Goal: Task Accomplishment & Management: Manage account settings

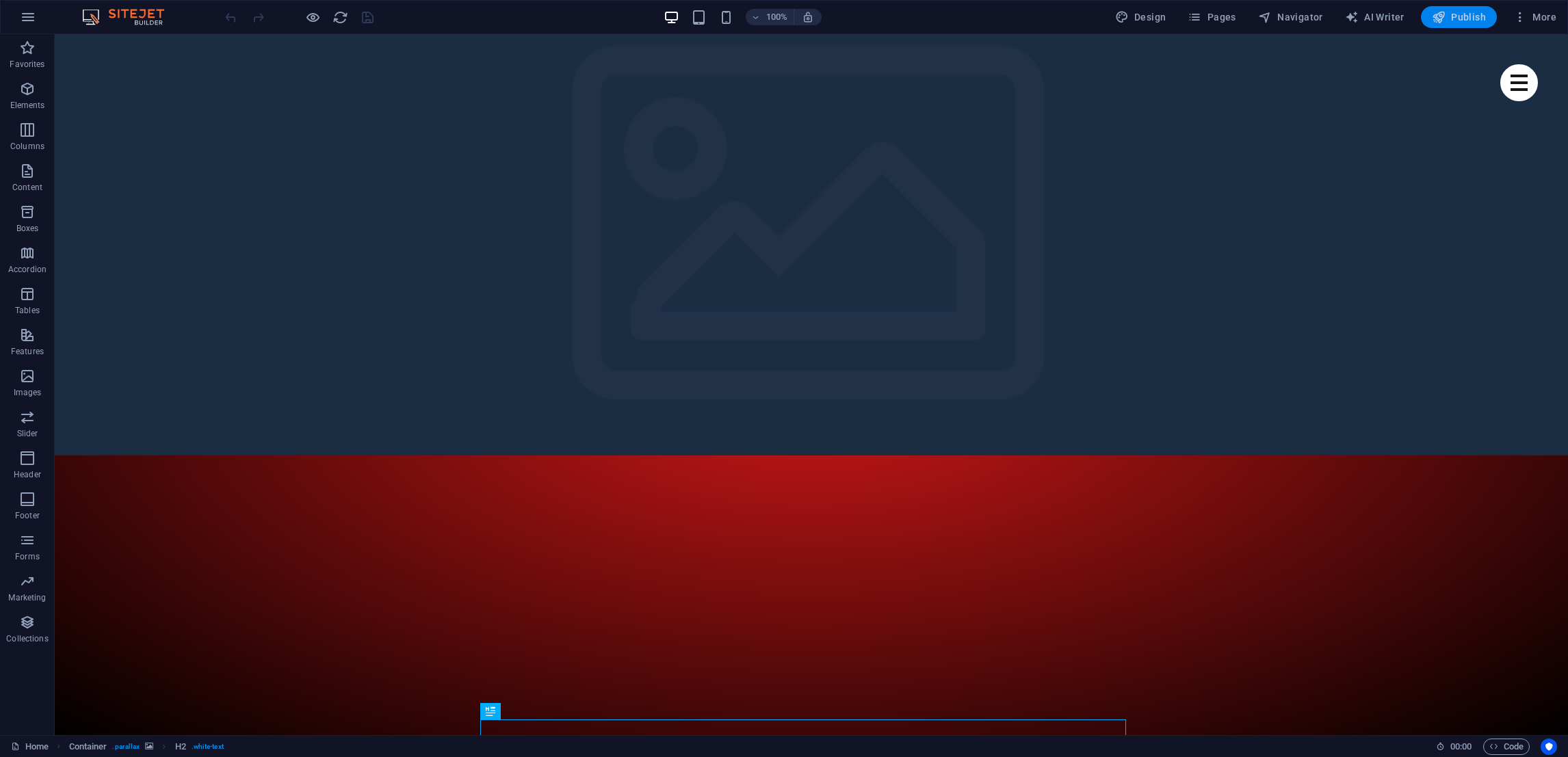
click at [1459, 15] on span "Publish" at bounding box center [1459, 17] width 54 height 14
click at [1272, 22] on icon "button" at bounding box center [1265, 17] width 14 height 14
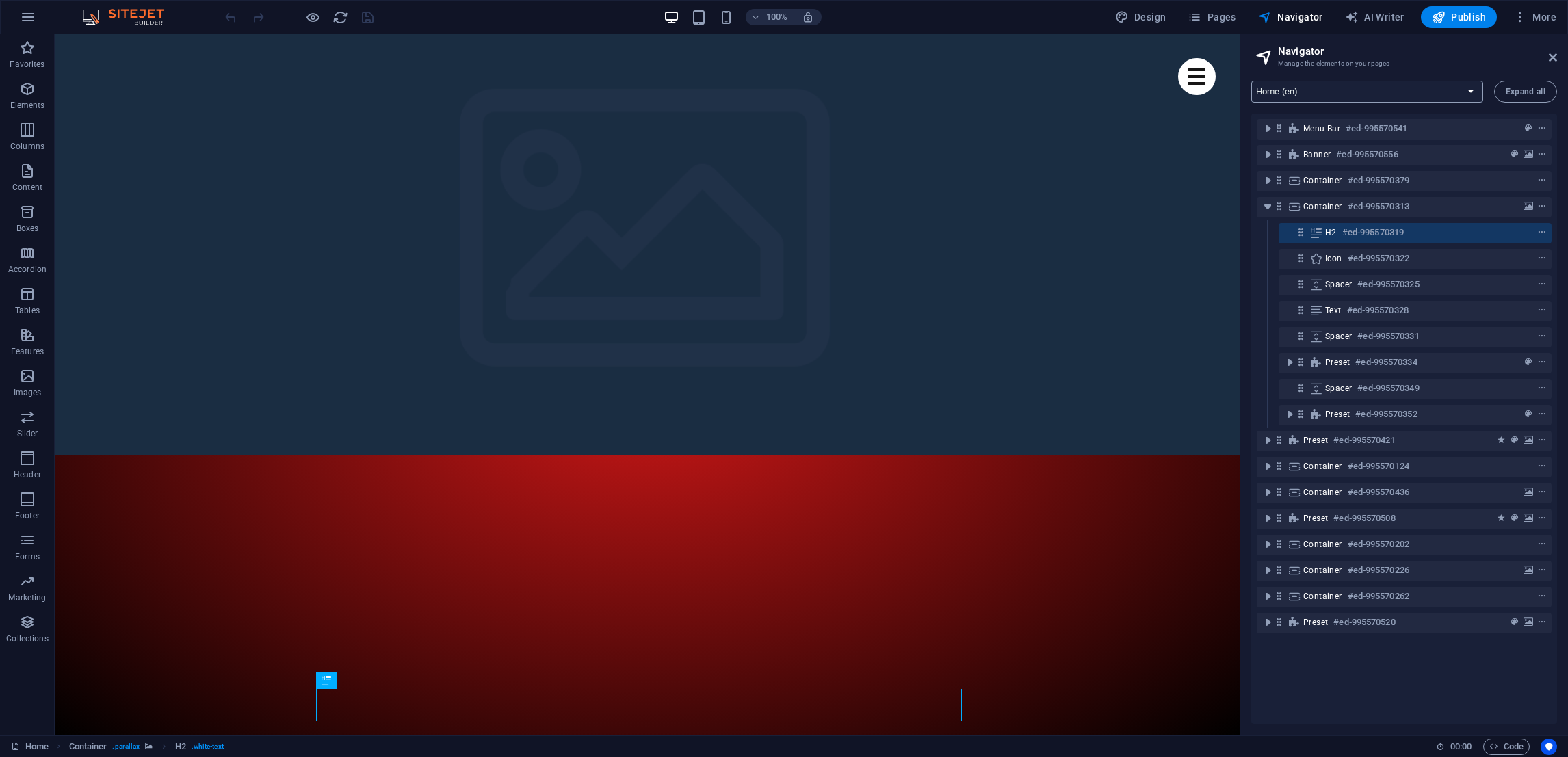
click at [1468, 87] on select "Home (en) Subpage (en) Legal Notice (en) Privacy (en) Home (ar)" at bounding box center [1367, 91] width 232 height 22
click at [1468, 20] on span "Publish" at bounding box center [1459, 17] width 54 height 14
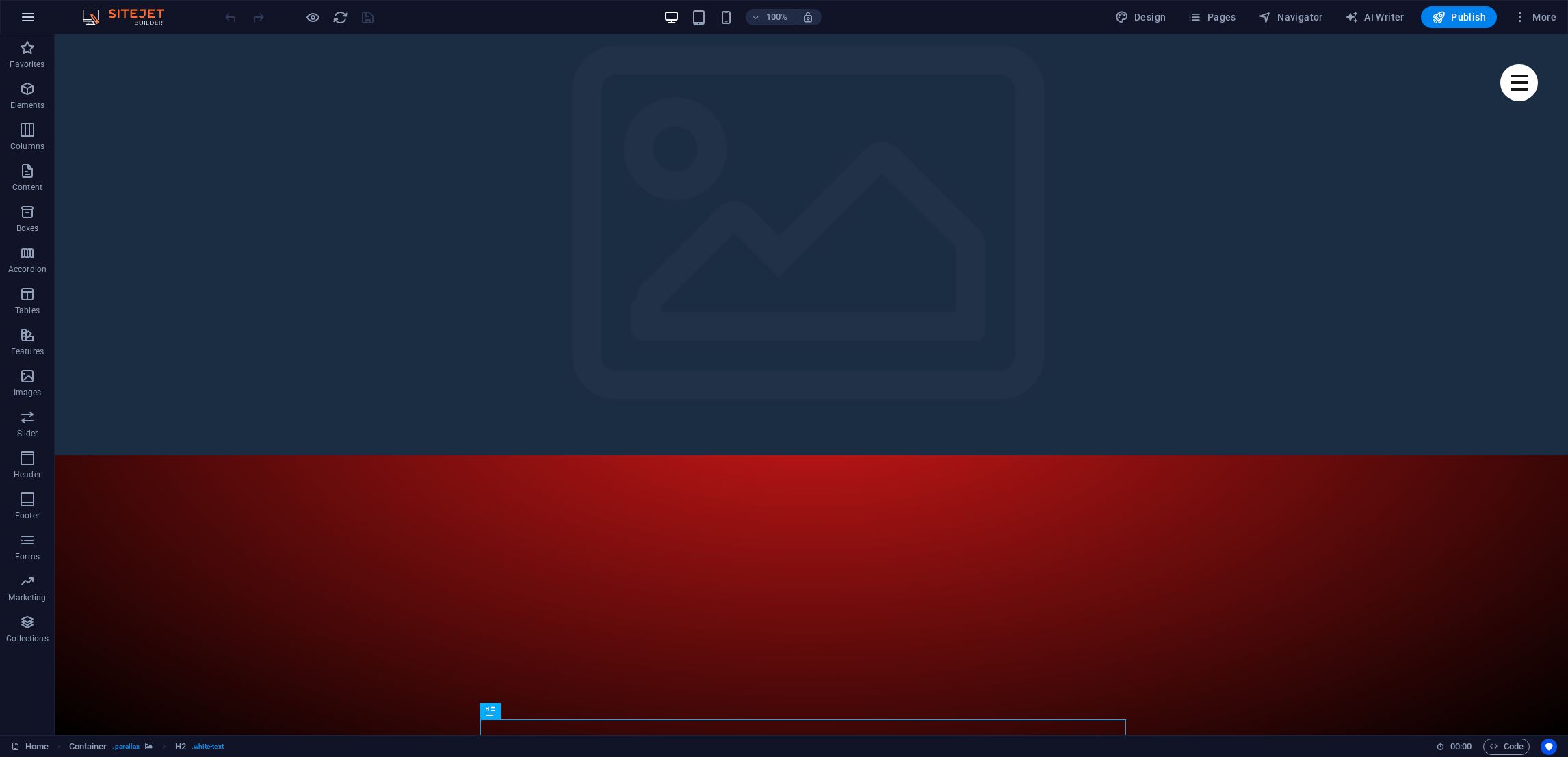
click at [32, 15] on icon "button" at bounding box center [28, 17] width 16 height 16
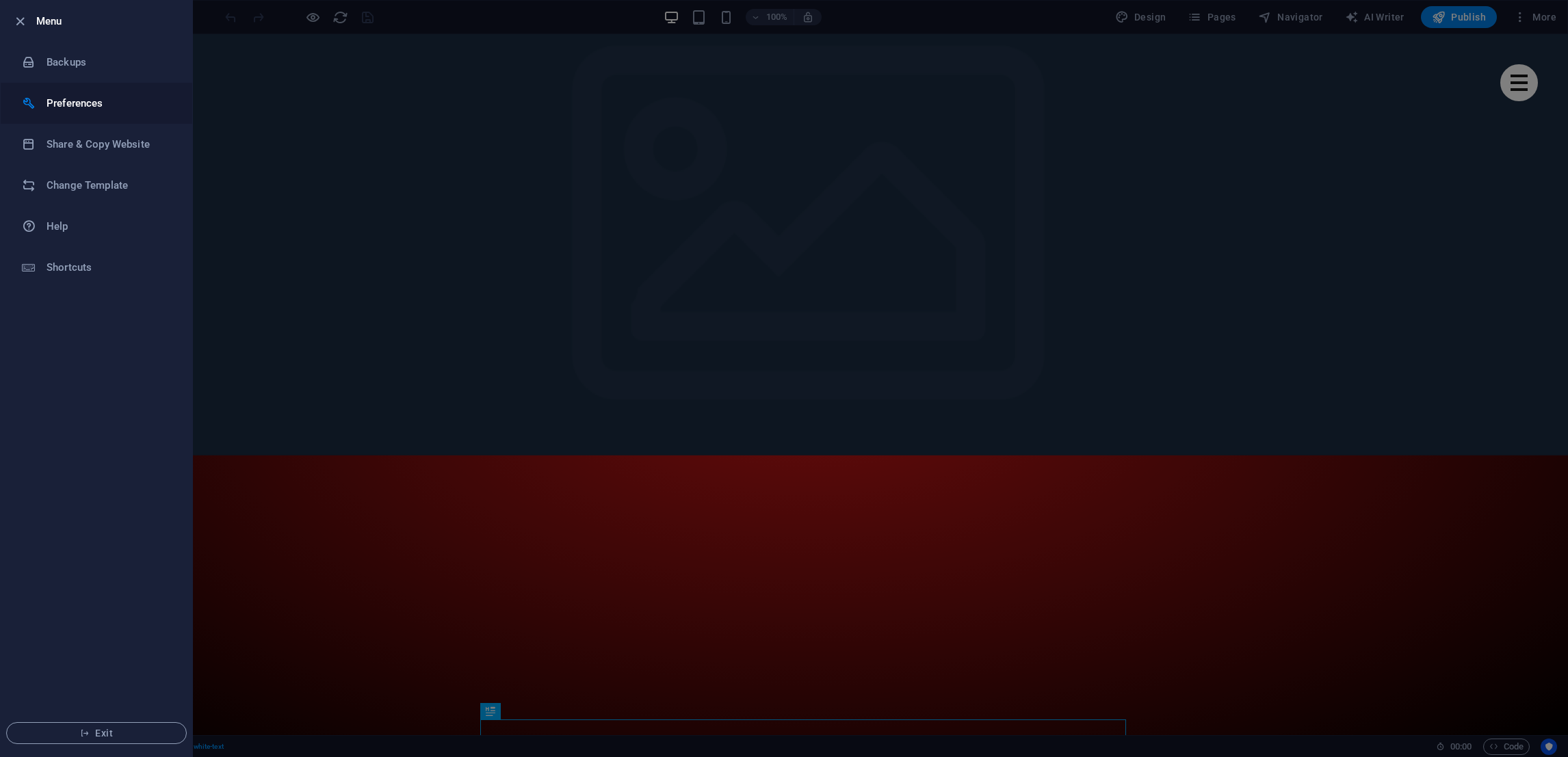
click at [70, 93] on li "Preferences" at bounding box center [96, 103] width 192 height 41
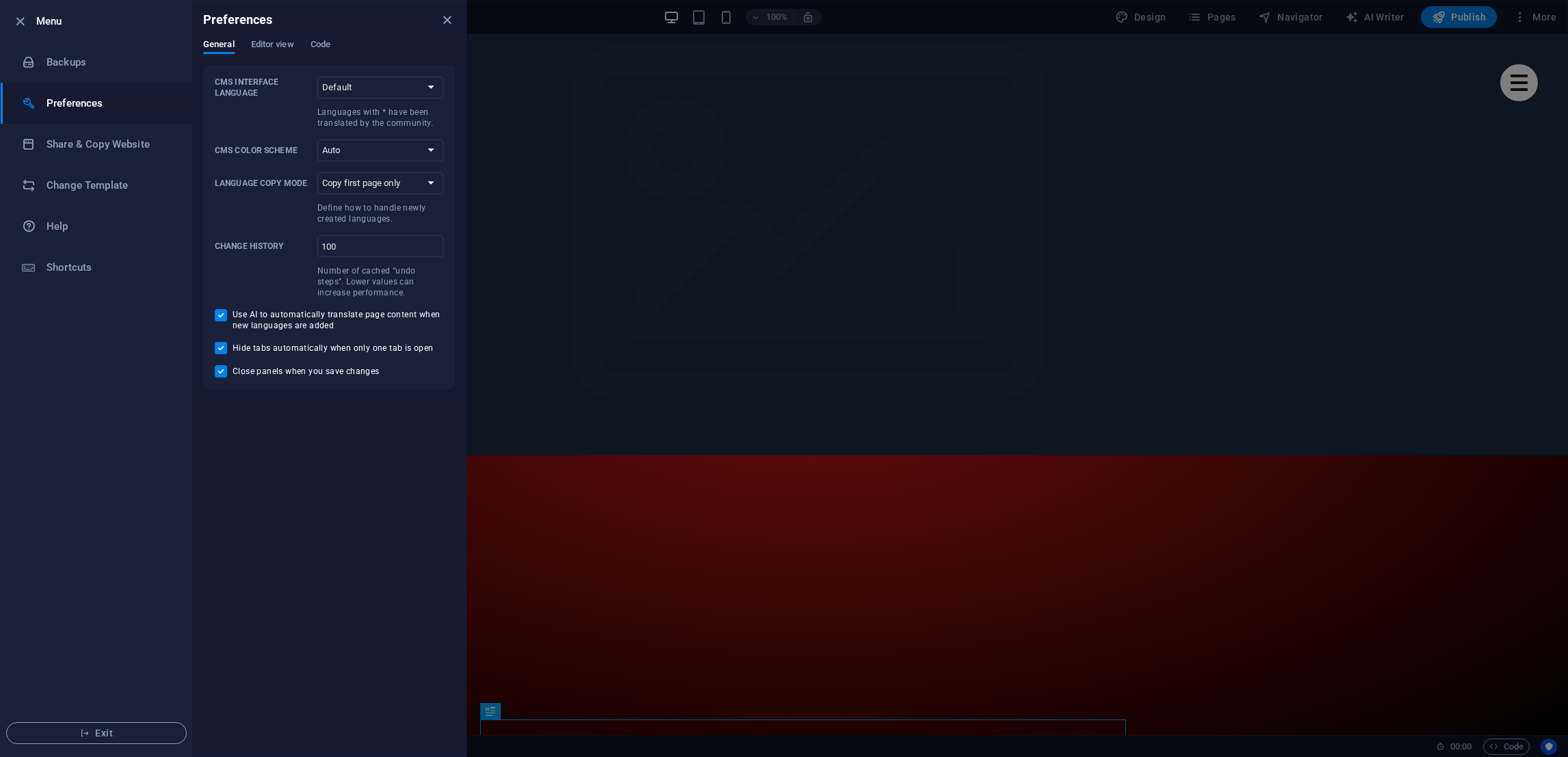
click at [999, 20] on div at bounding box center [784, 378] width 1568 height 757
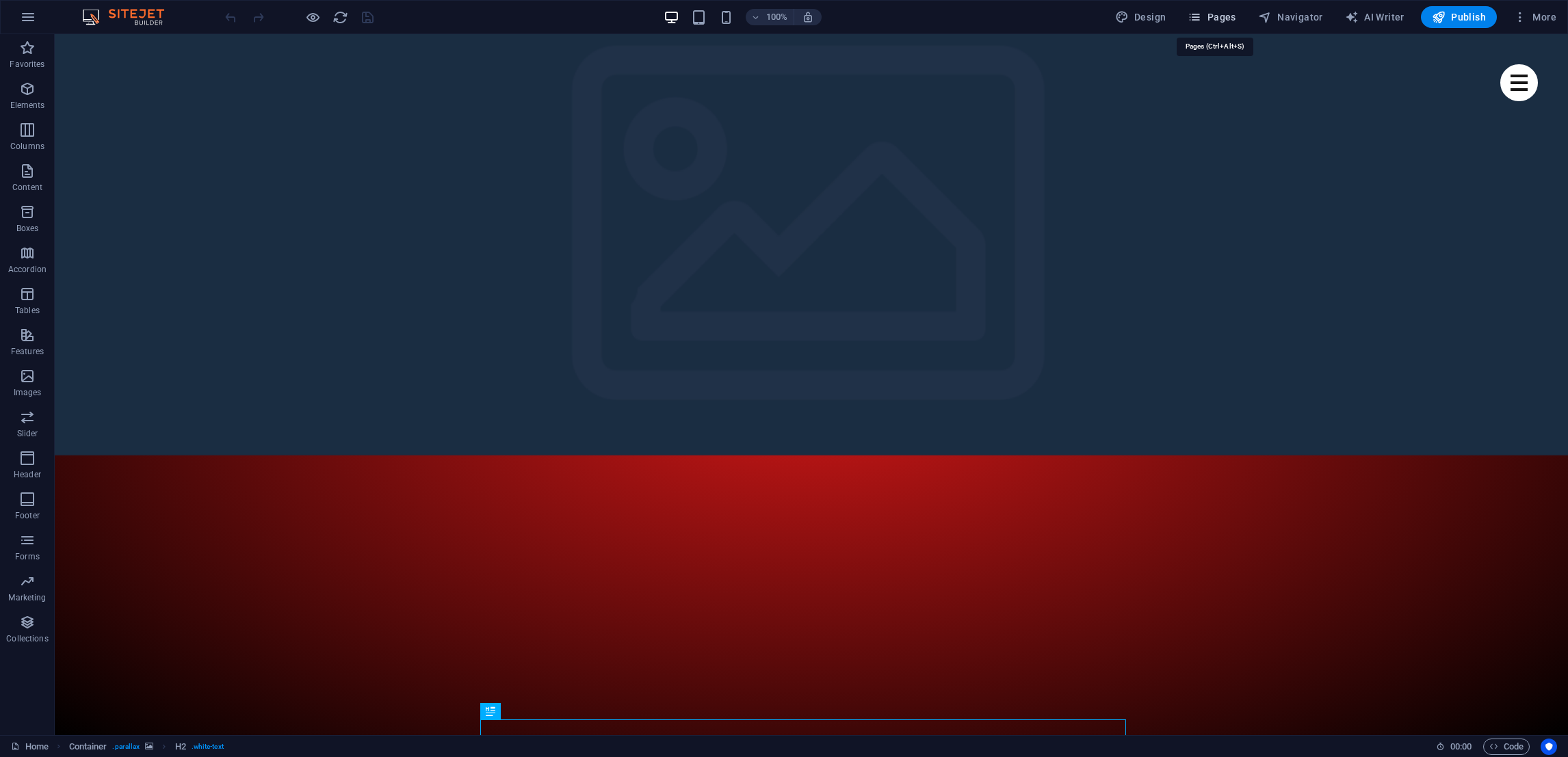
click at [1197, 17] on icon "button" at bounding box center [1194, 17] width 14 height 14
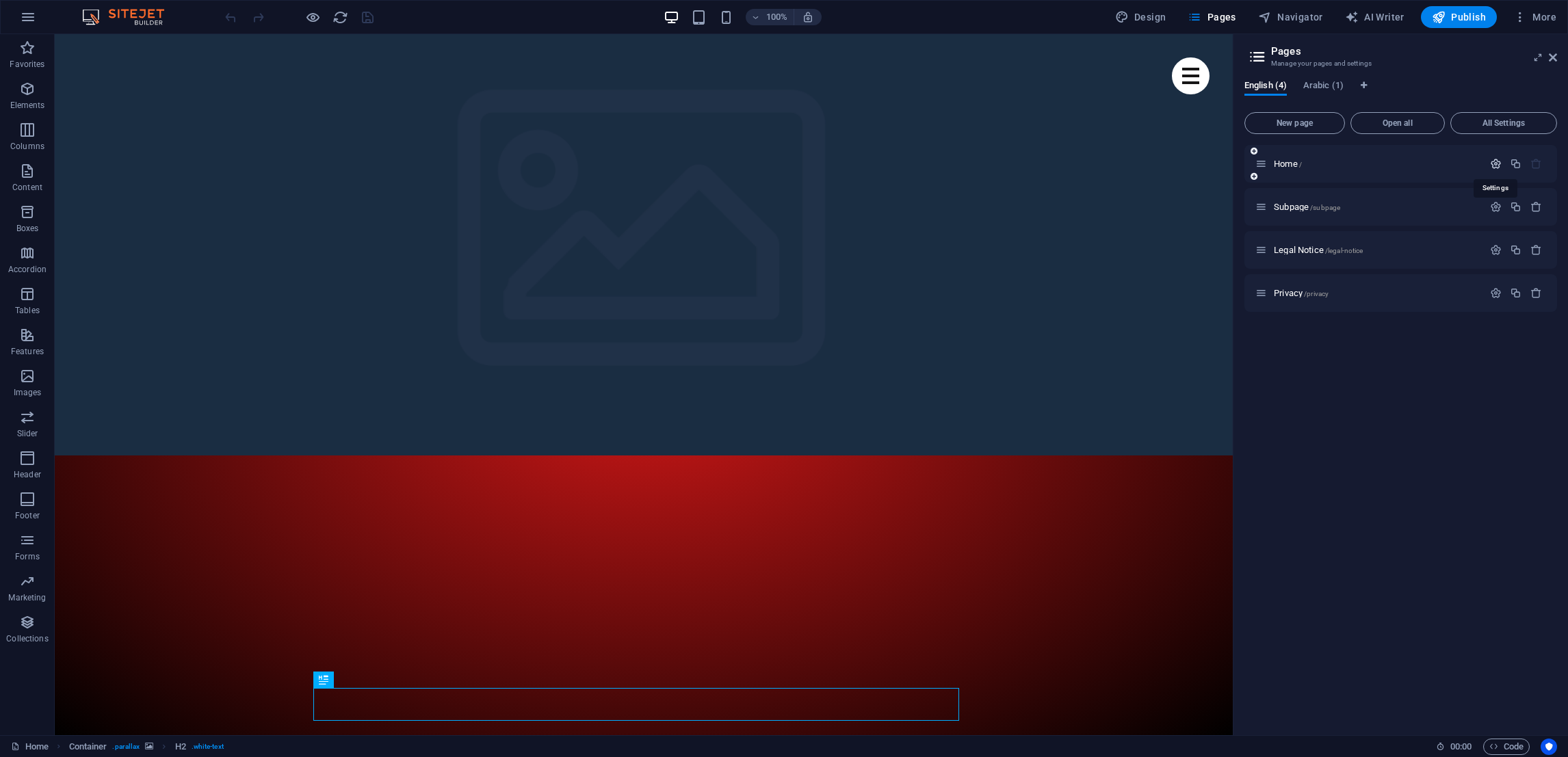
click at [1496, 167] on icon "button" at bounding box center [1496, 164] width 12 height 12
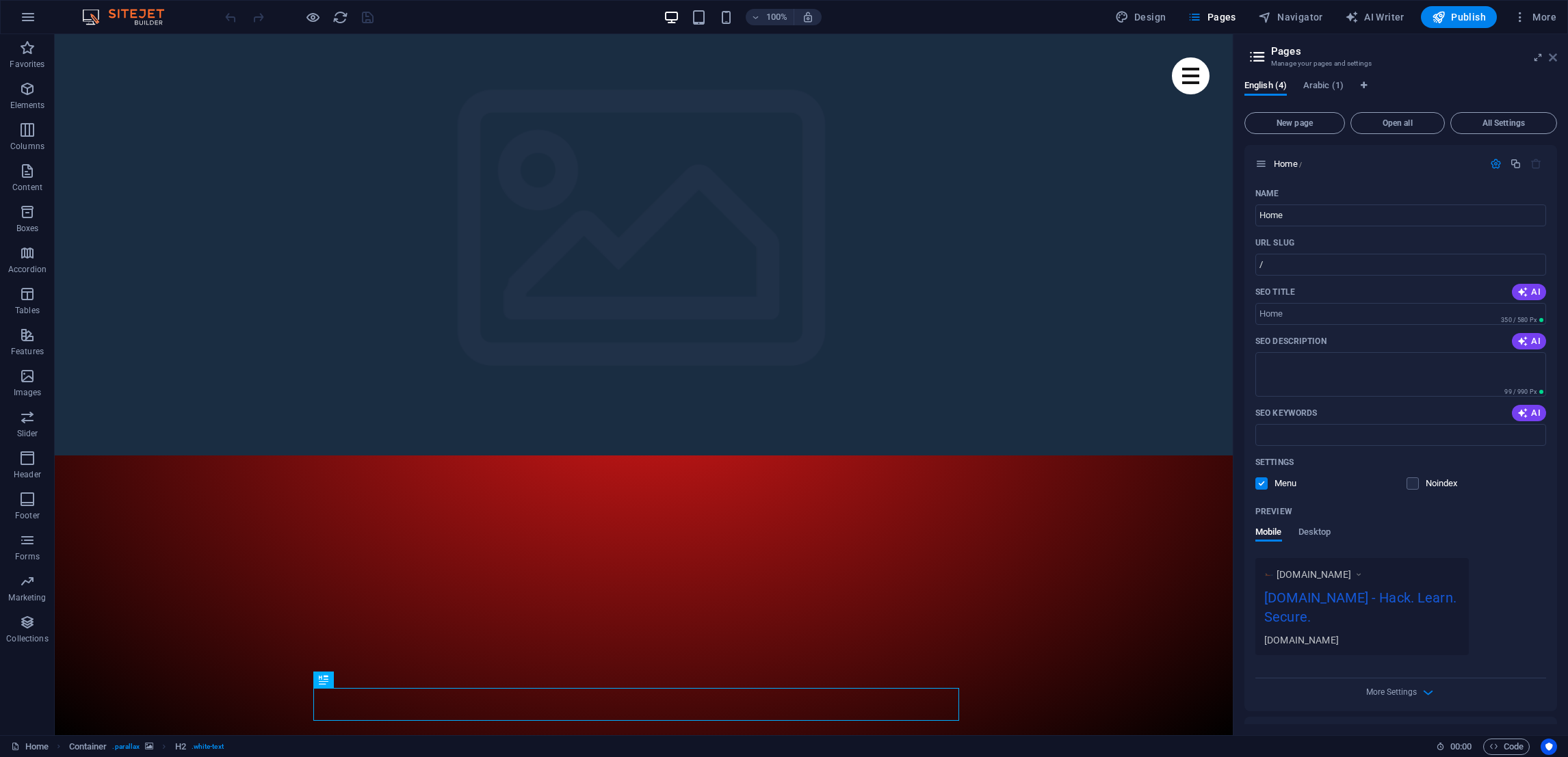
click at [1555, 58] on icon at bounding box center [1553, 57] width 8 height 11
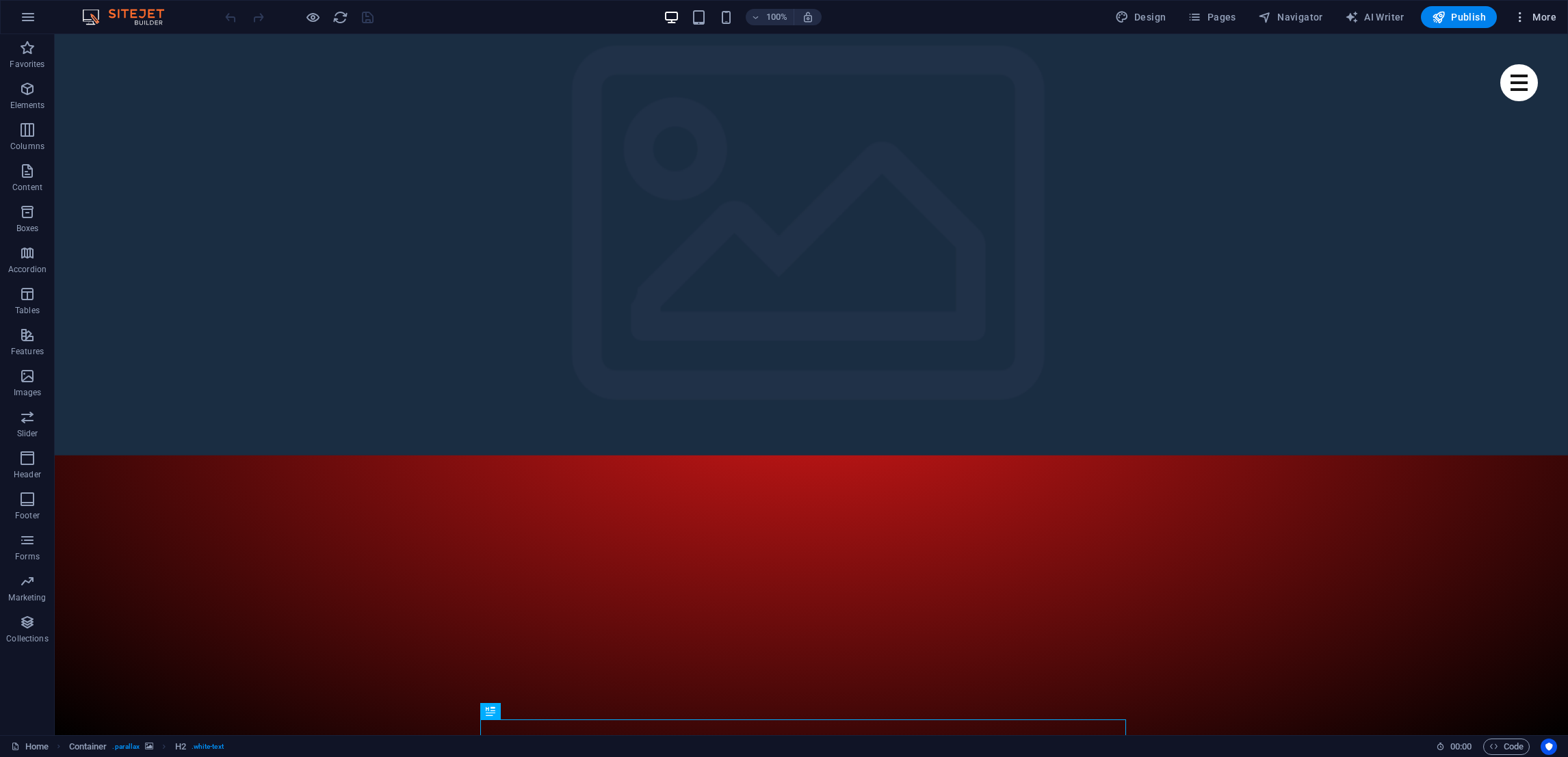
click at [1535, 18] on span "More" at bounding box center [1535, 17] width 43 height 14
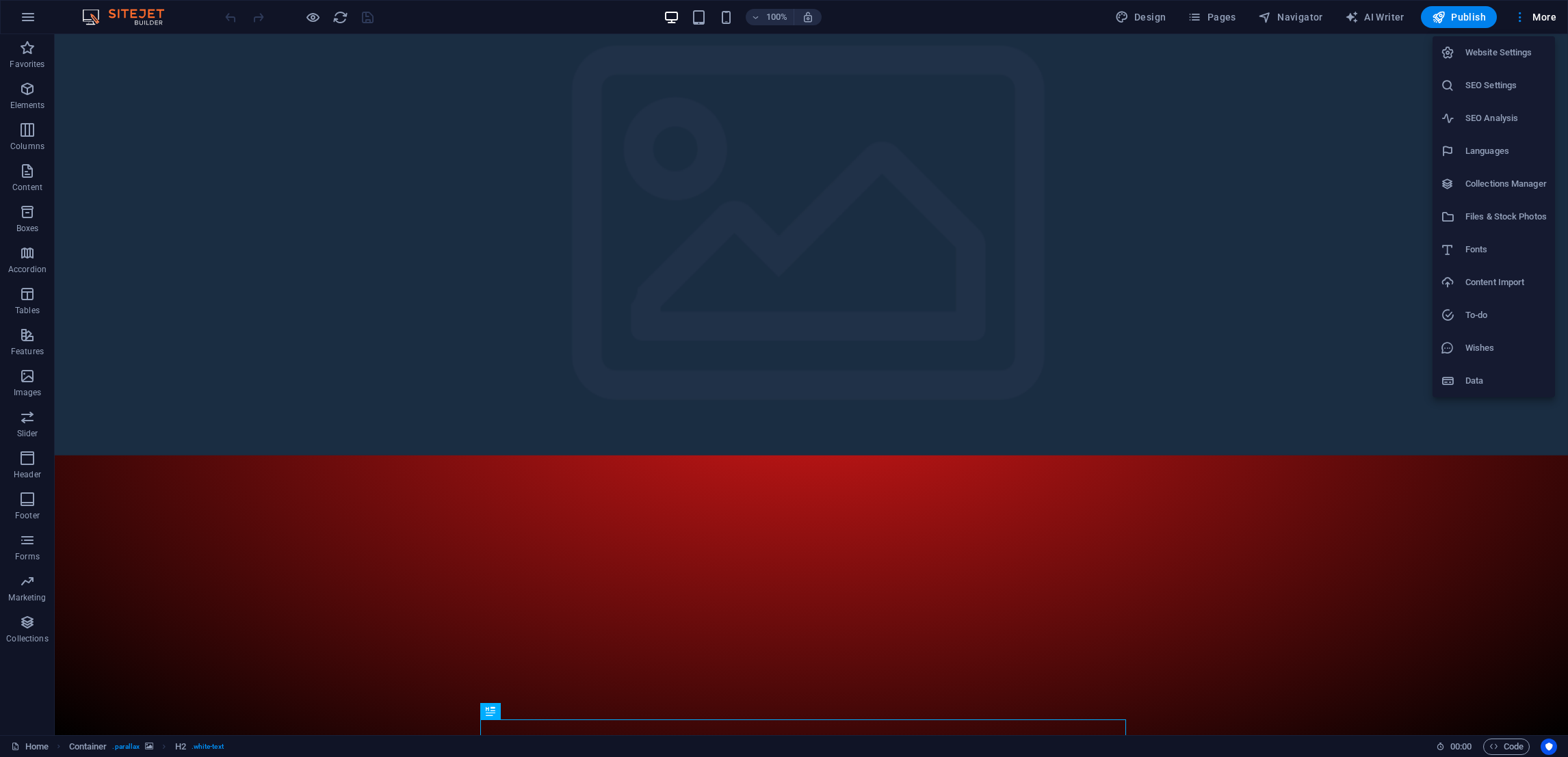
click at [1506, 45] on h6 "Website Settings" at bounding box center [1506, 53] width 81 height 16
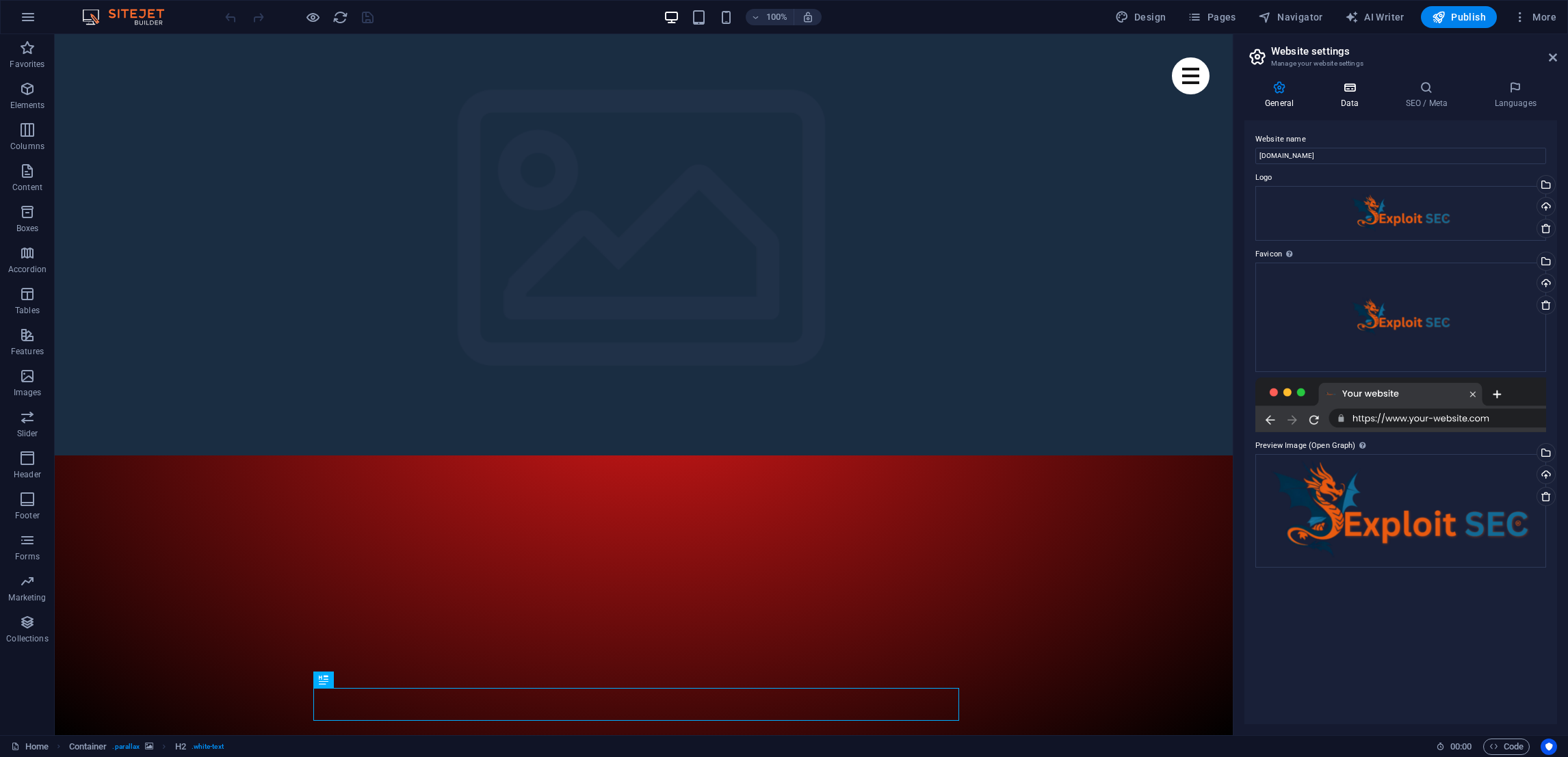
click at [1344, 99] on h4 "Data" at bounding box center [1352, 94] width 65 height 28
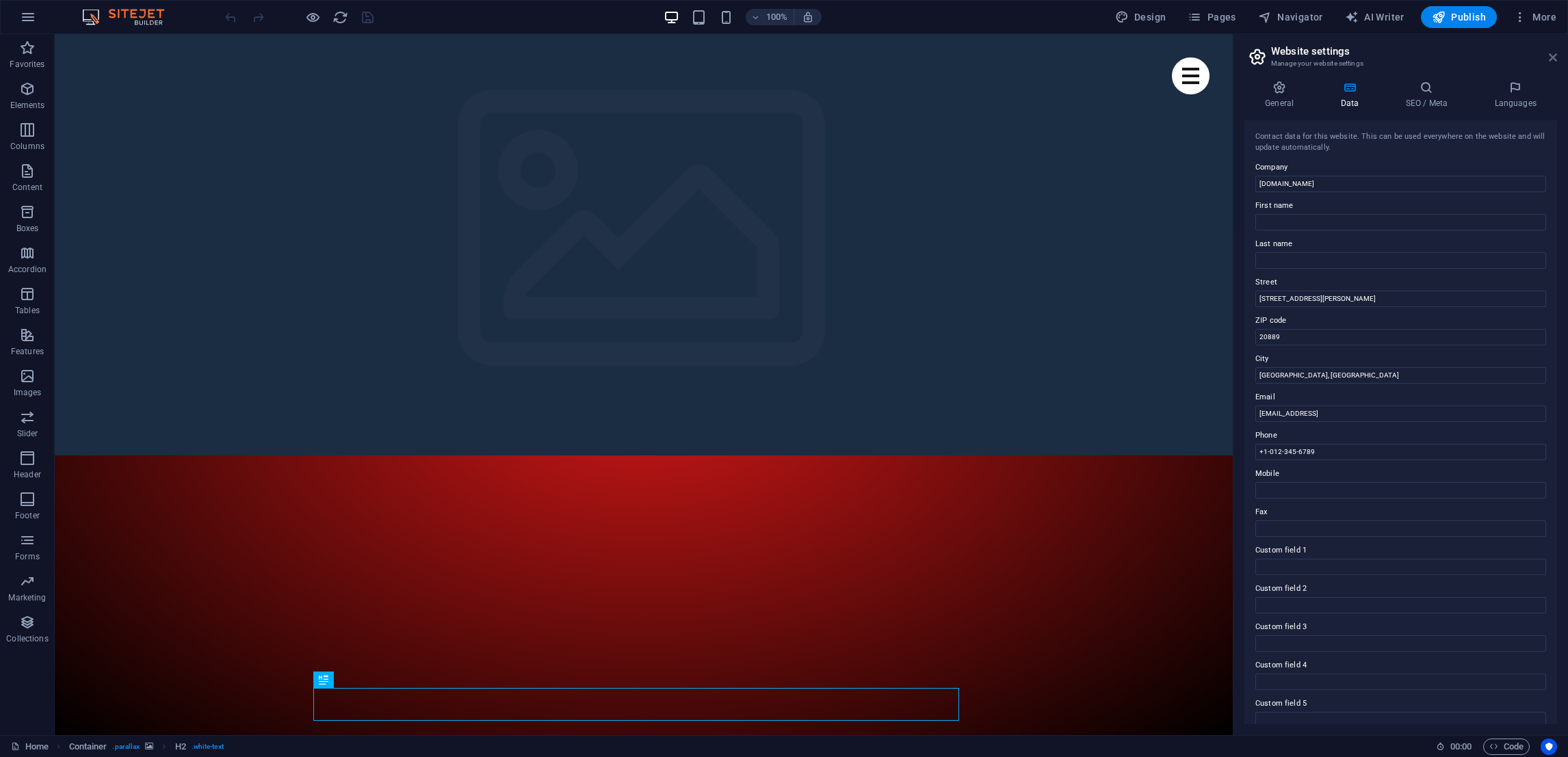
click at [1553, 60] on icon at bounding box center [1553, 57] width 8 height 11
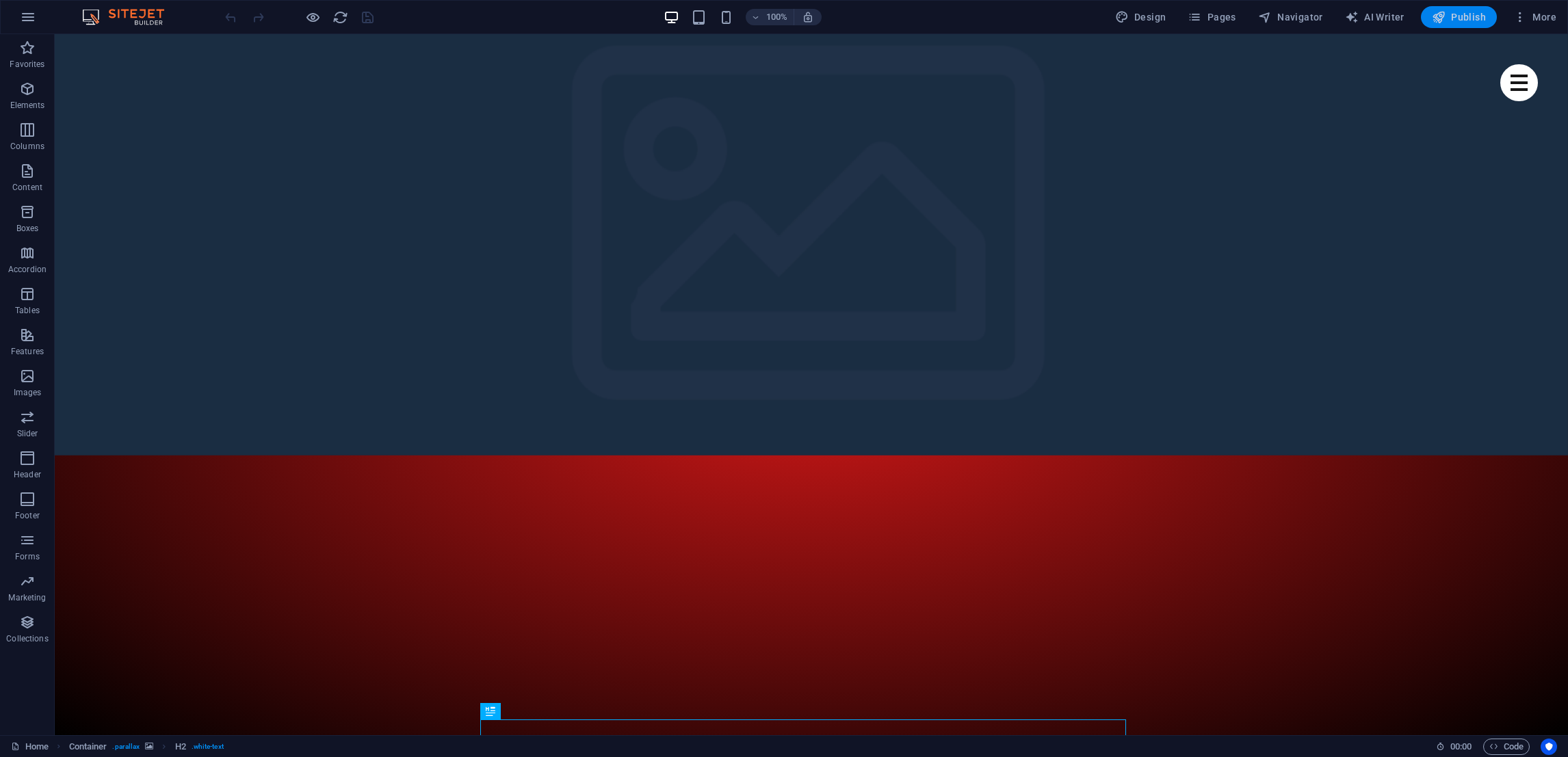
click at [1472, 21] on span "Publish" at bounding box center [1459, 17] width 54 height 14
click at [26, 21] on icon "button" at bounding box center [28, 17] width 16 height 16
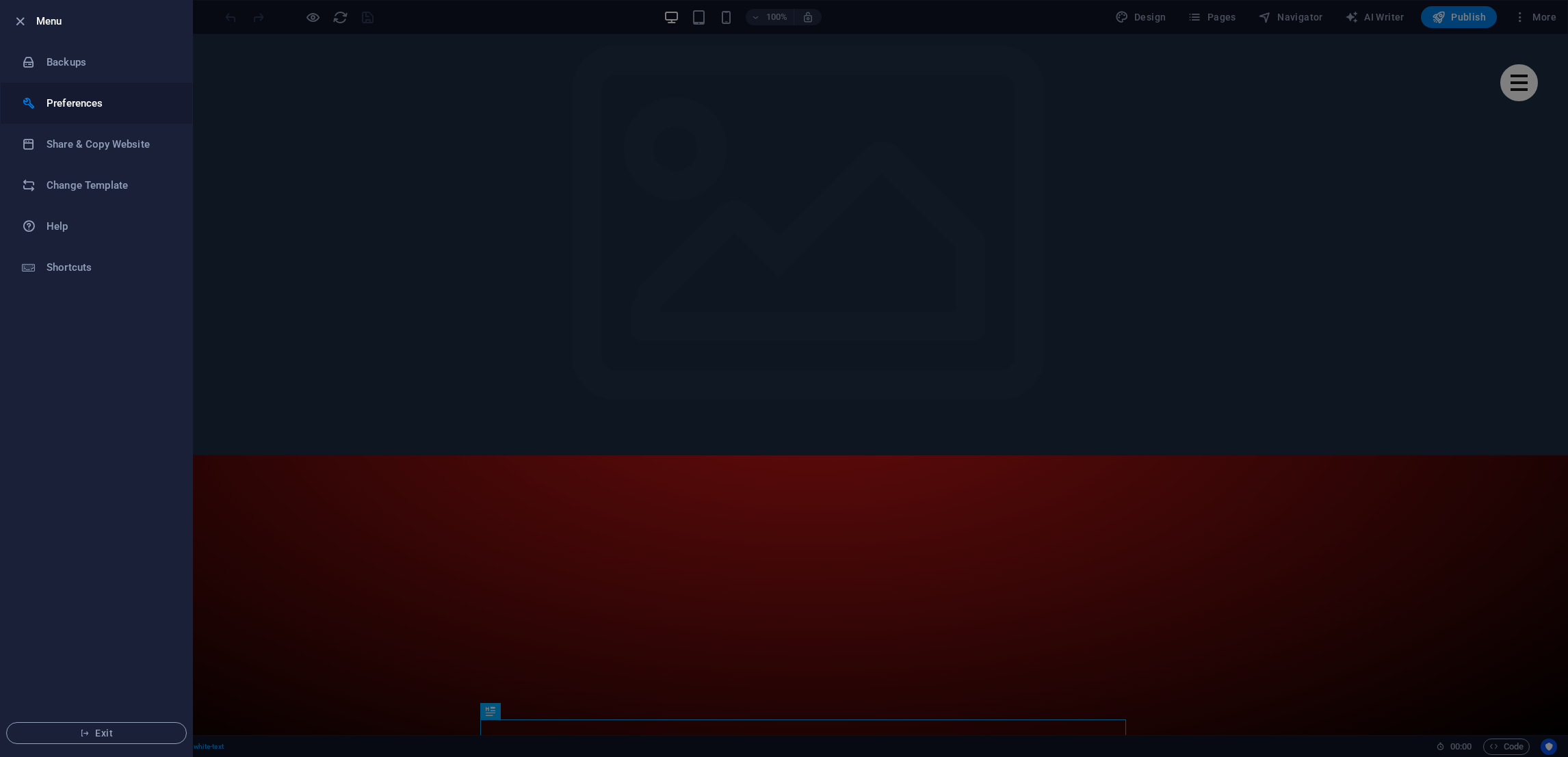
click at [122, 102] on h6 "Preferences" at bounding box center [110, 103] width 126 height 16
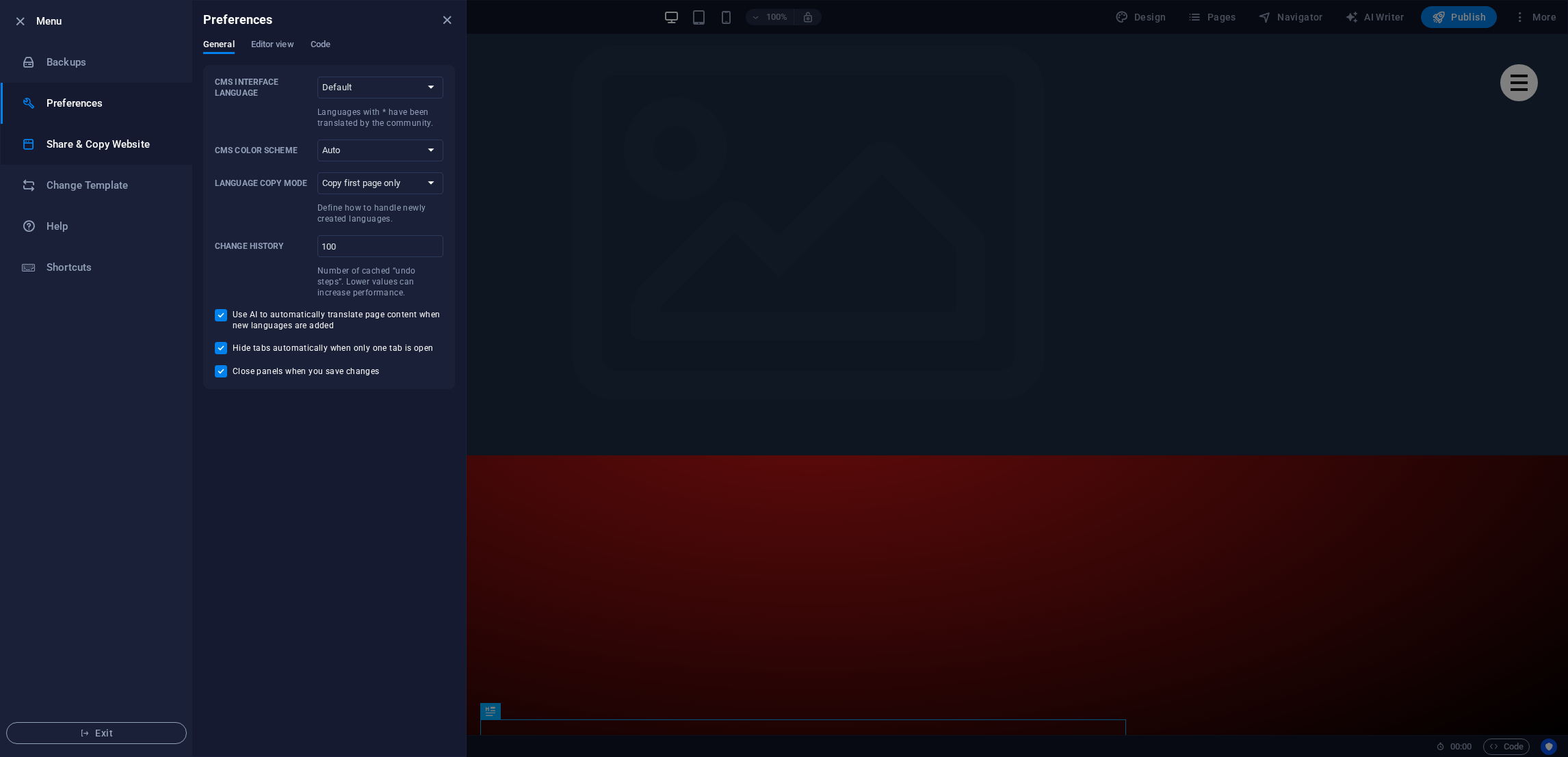
click at [145, 149] on h6 "Share & Copy Website" at bounding box center [110, 144] width 126 height 16
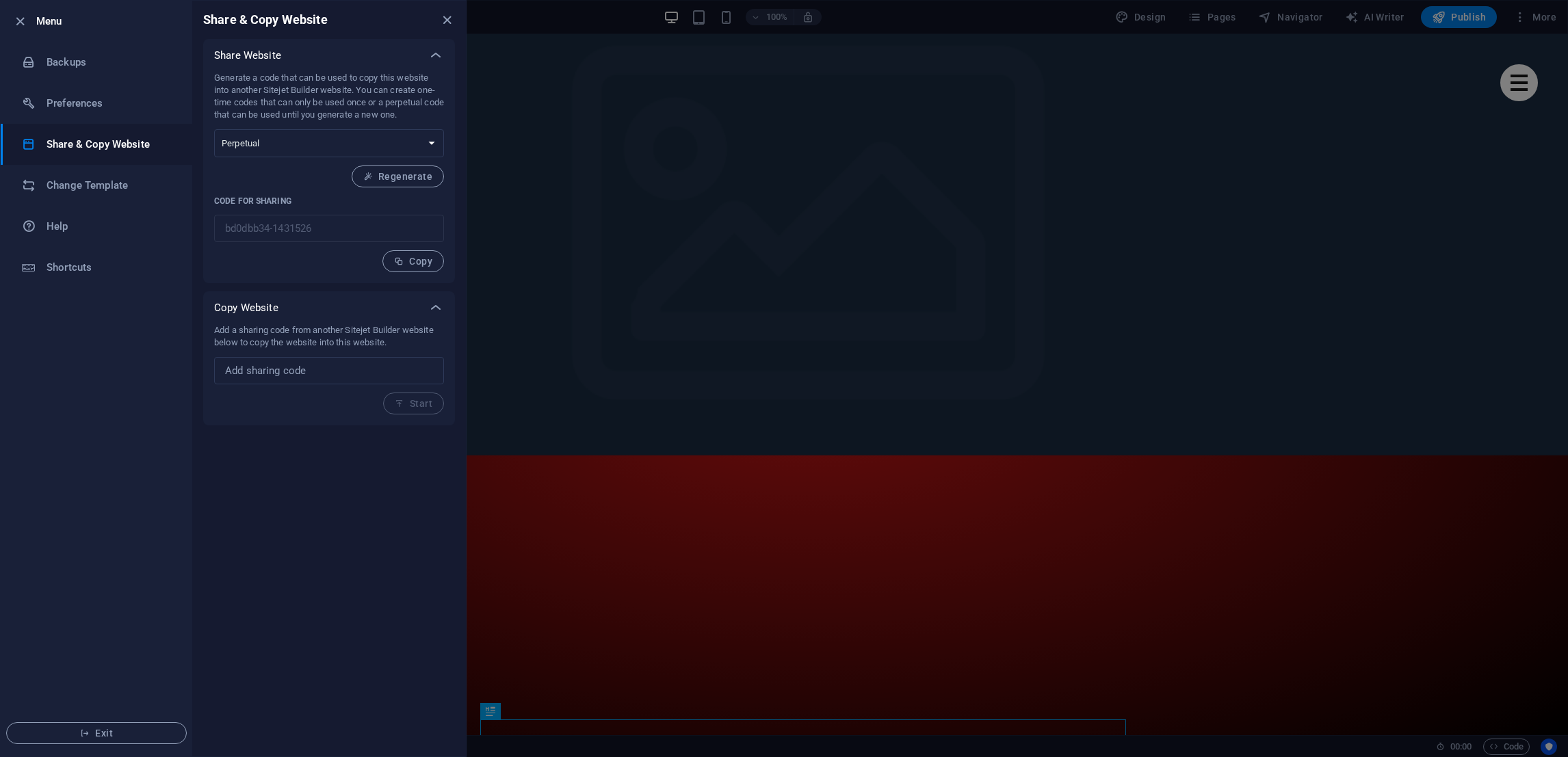
click at [1448, 123] on div at bounding box center [784, 378] width 1568 height 757
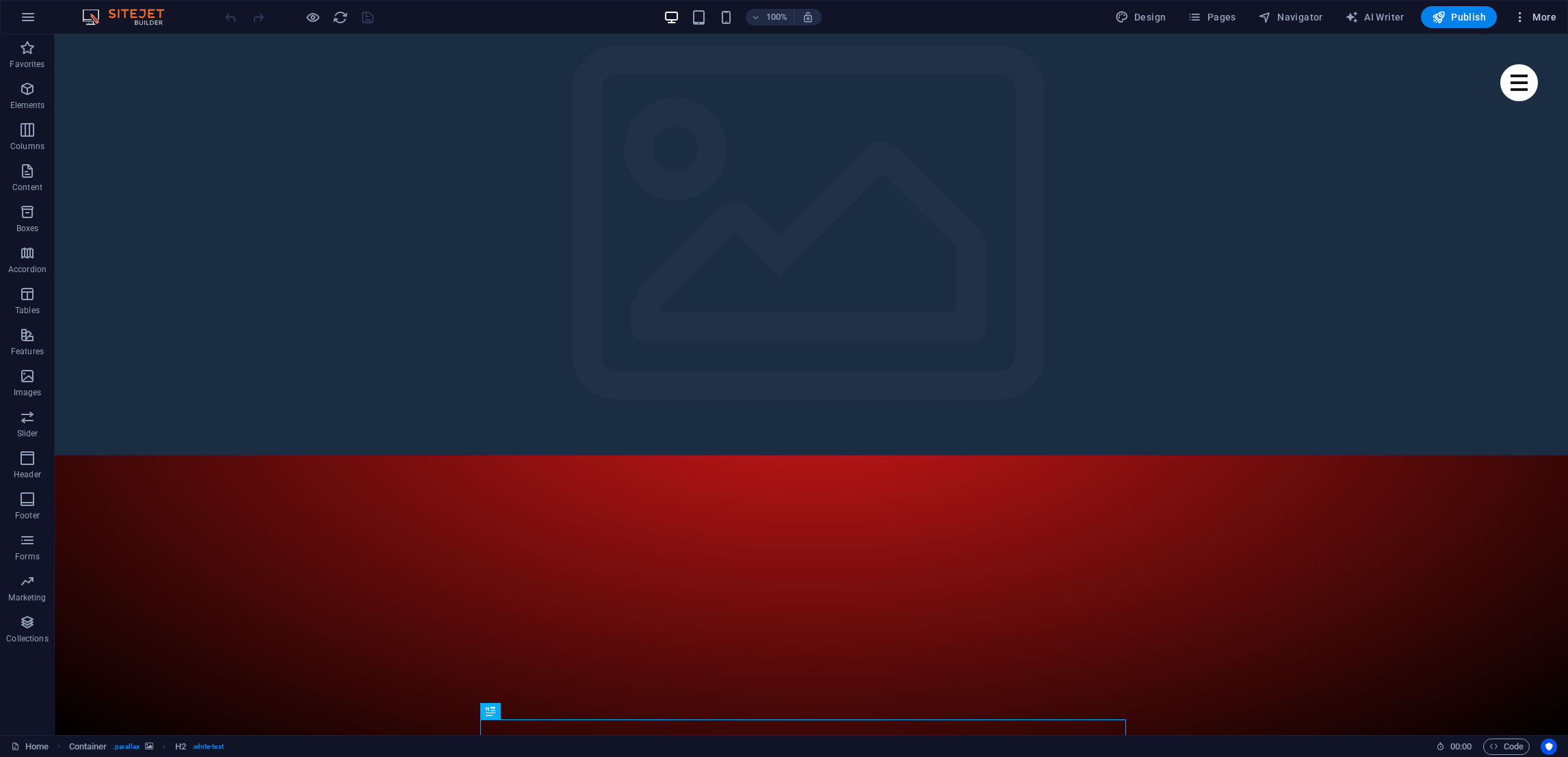
click at [1540, 14] on span "More" at bounding box center [1535, 17] width 43 height 14
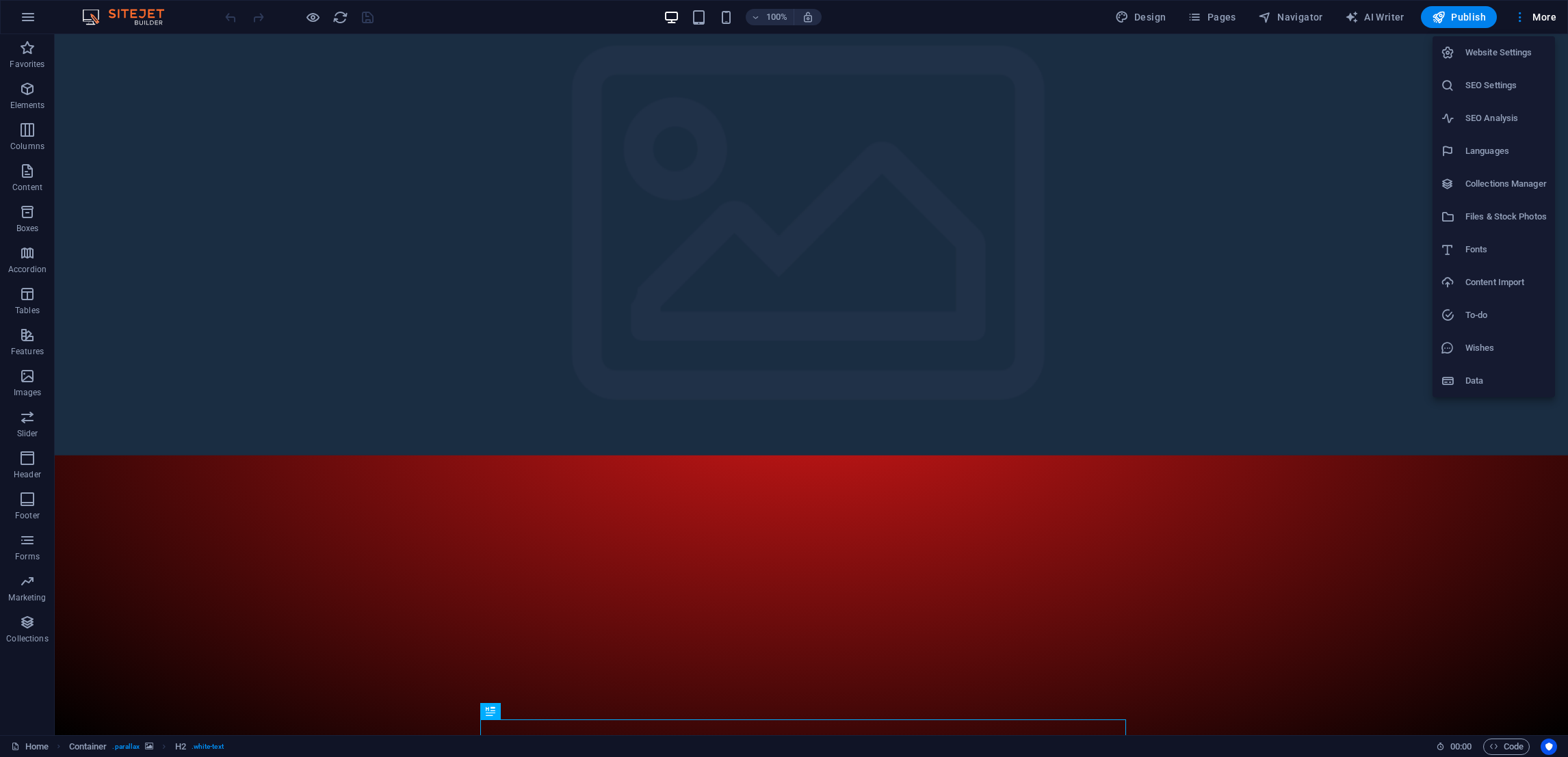
click at [1504, 53] on h6 "Website Settings" at bounding box center [1506, 53] width 81 height 16
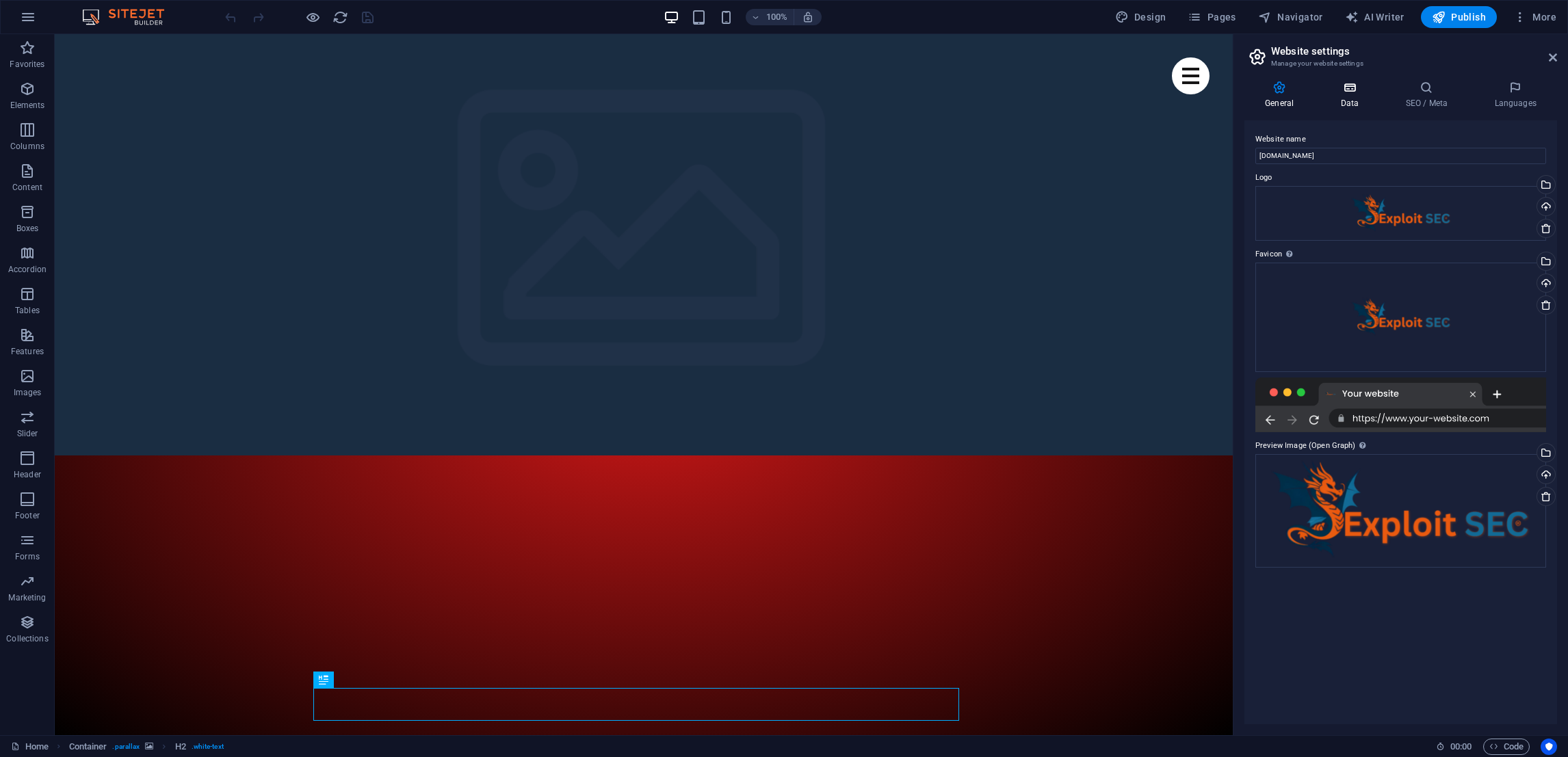
click at [1336, 99] on h4 "Data" at bounding box center [1352, 94] width 65 height 28
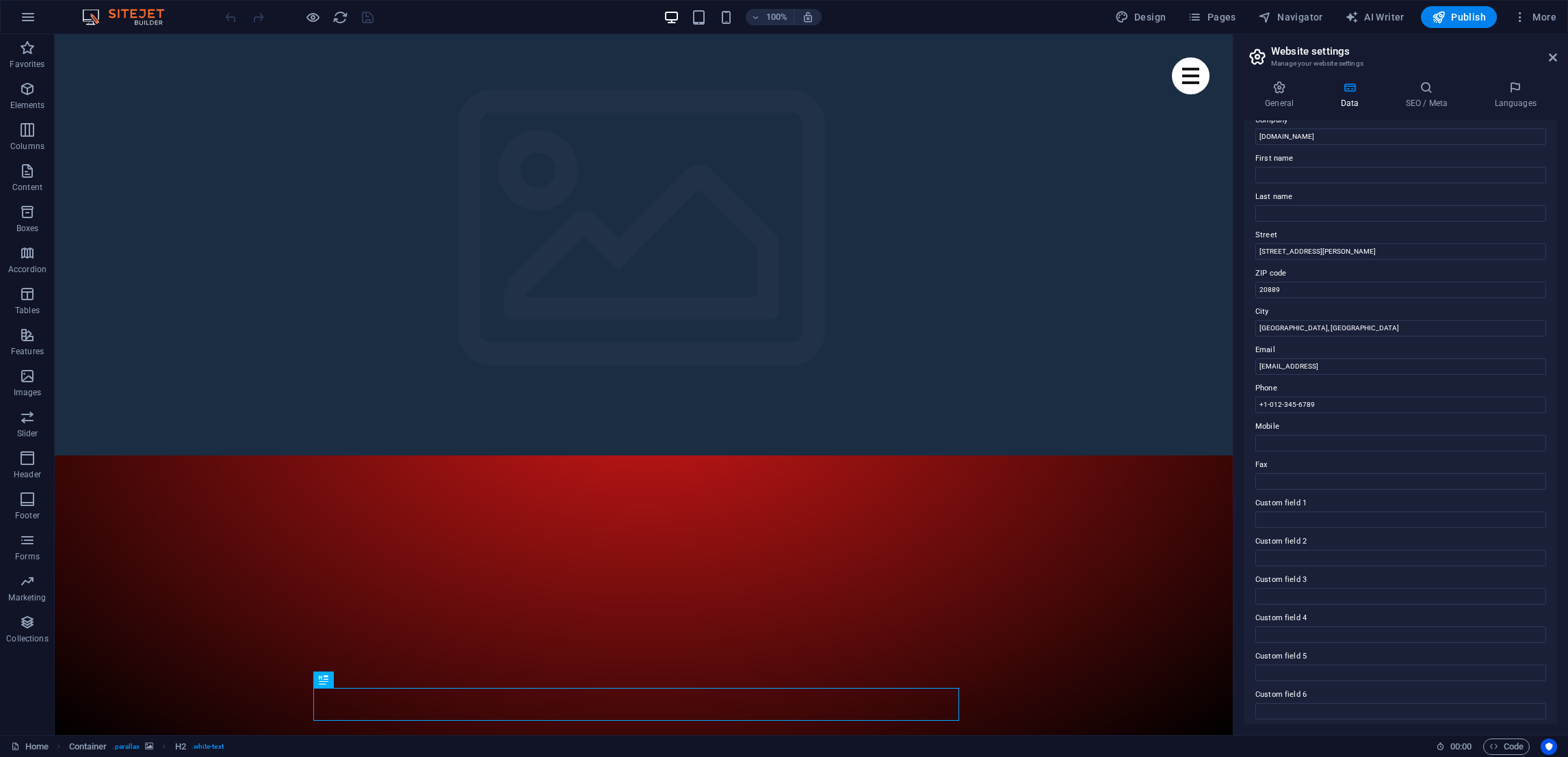
scroll to position [52, 0]
click at [1329, 395] on input "+1-012-345-6789" at bounding box center [1401, 400] width 291 height 16
type input "+962 799 777 397"
click at [1316, 321] on input "Bethesda, MD" at bounding box center [1401, 324] width 291 height 16
type input "AMMAN"
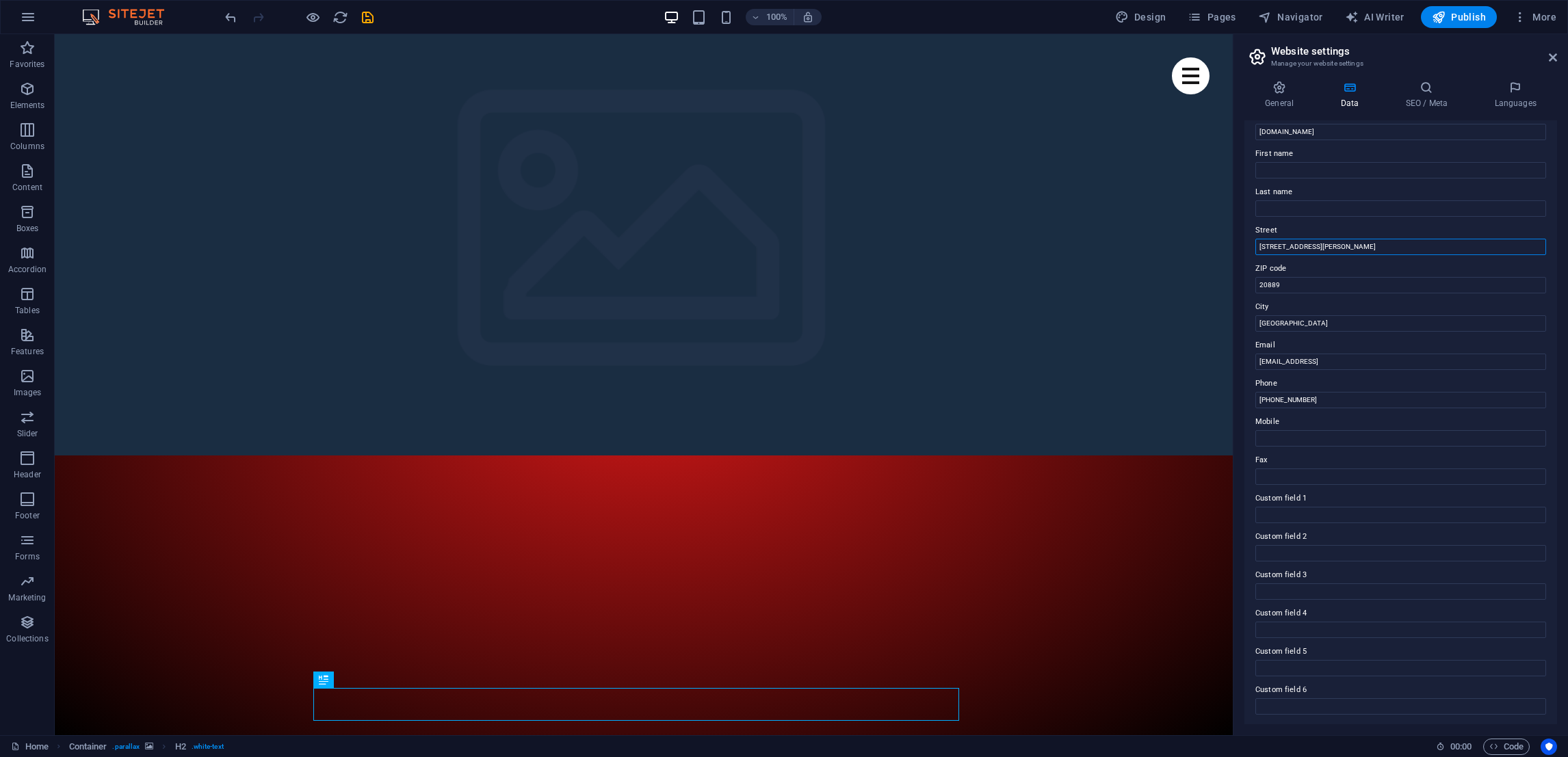
click at [1348, 243] on input "4494 North Palmer Road" at bounding box center [1401, 247] width 291 height 16
click at [1428, 357] on input "f25489f70161c3155fff9bc26c2cac@cpanel.local" at bounding box center [1401, 362] width 291 height 16
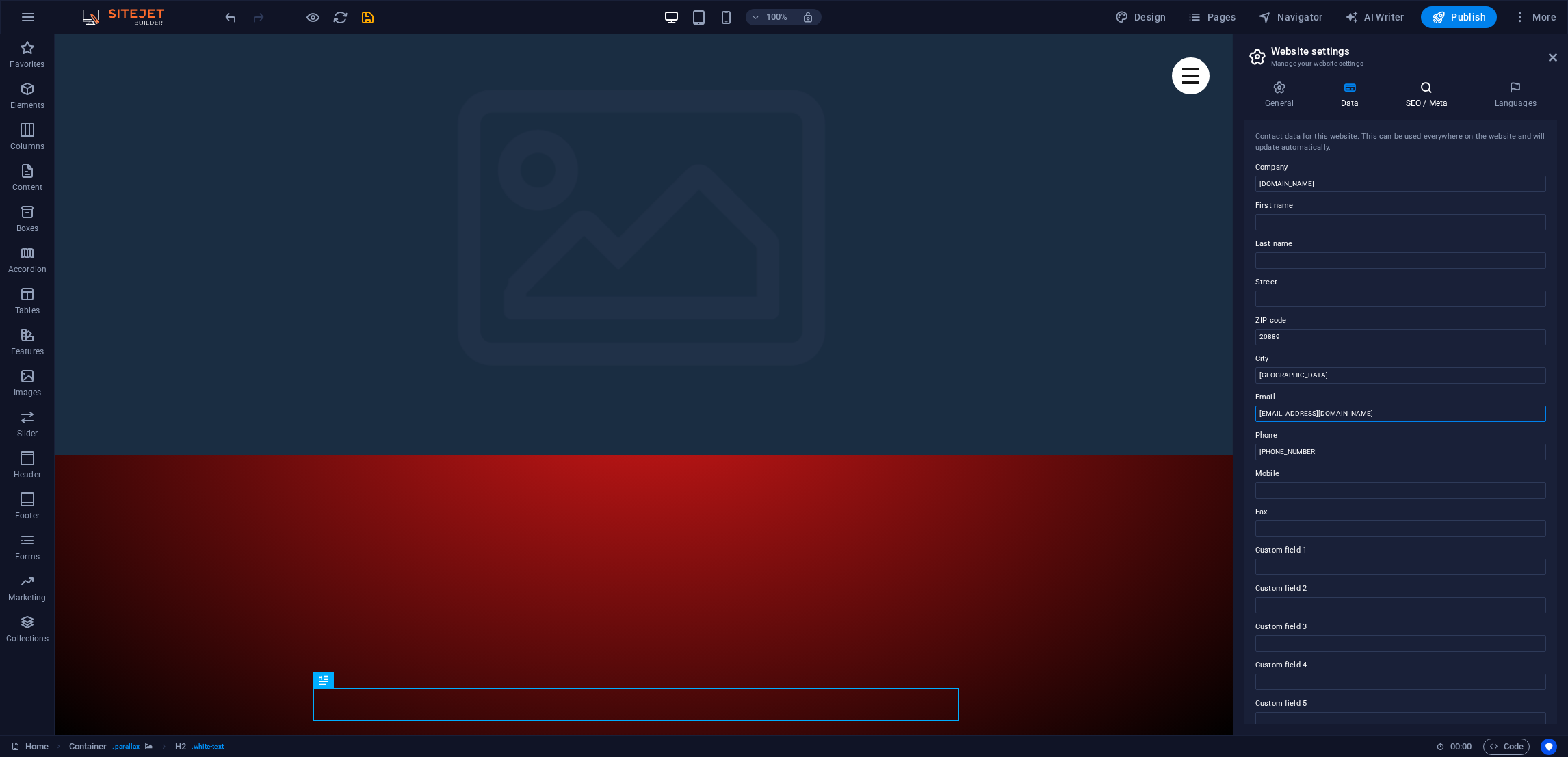
type input "info@exploit-sec.com"
click at [1417, 100] on h4 "SEO / Meta" at bounding box center [1430, 94] width 89 height 28
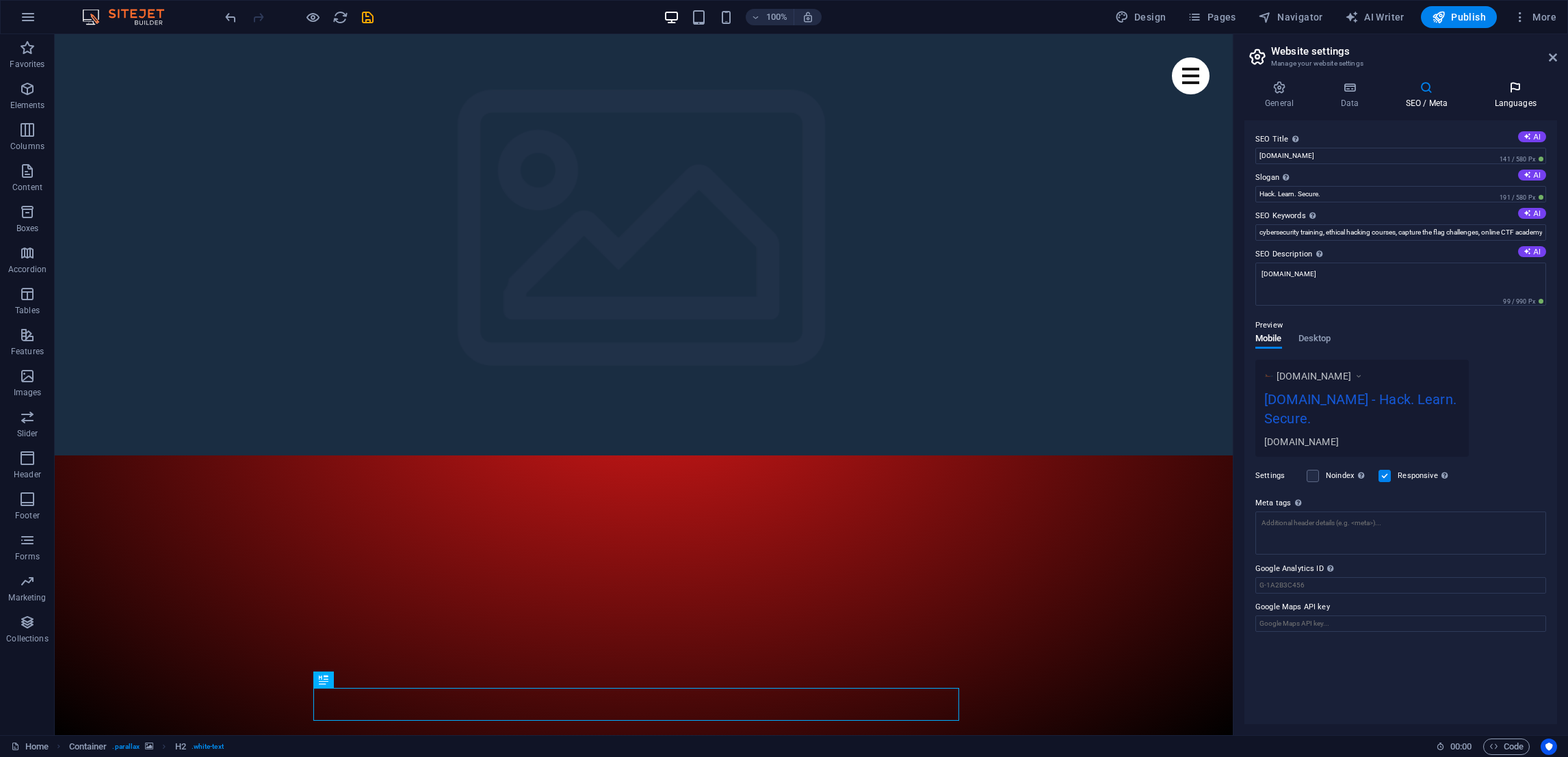
click at [1509, 103] on h4 "Languages" at bounding box center [1515, 94] width 83 height 28
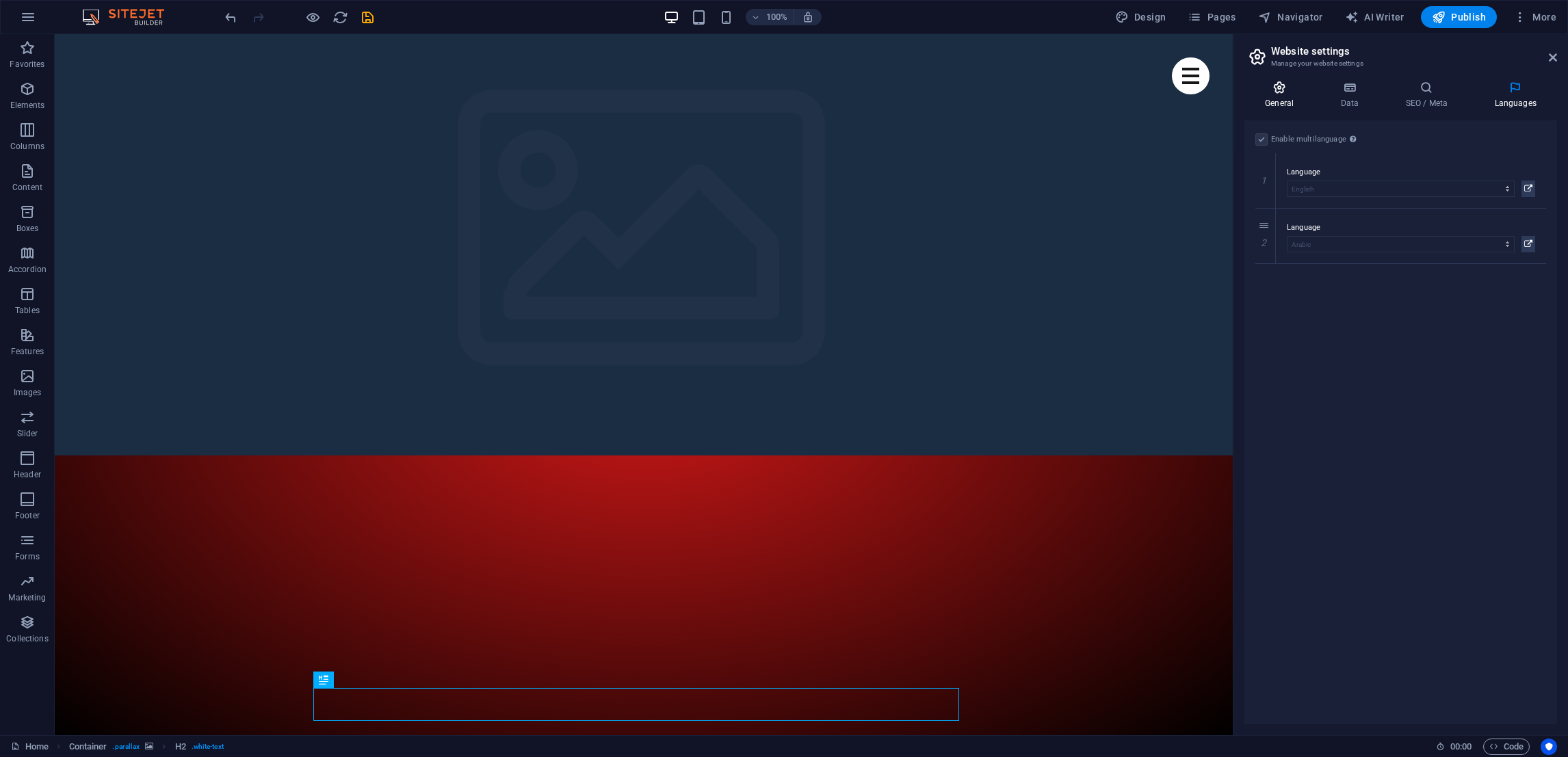
click at [1287, 93] on icon at bounding box center [1279, 87] width 69 height 14
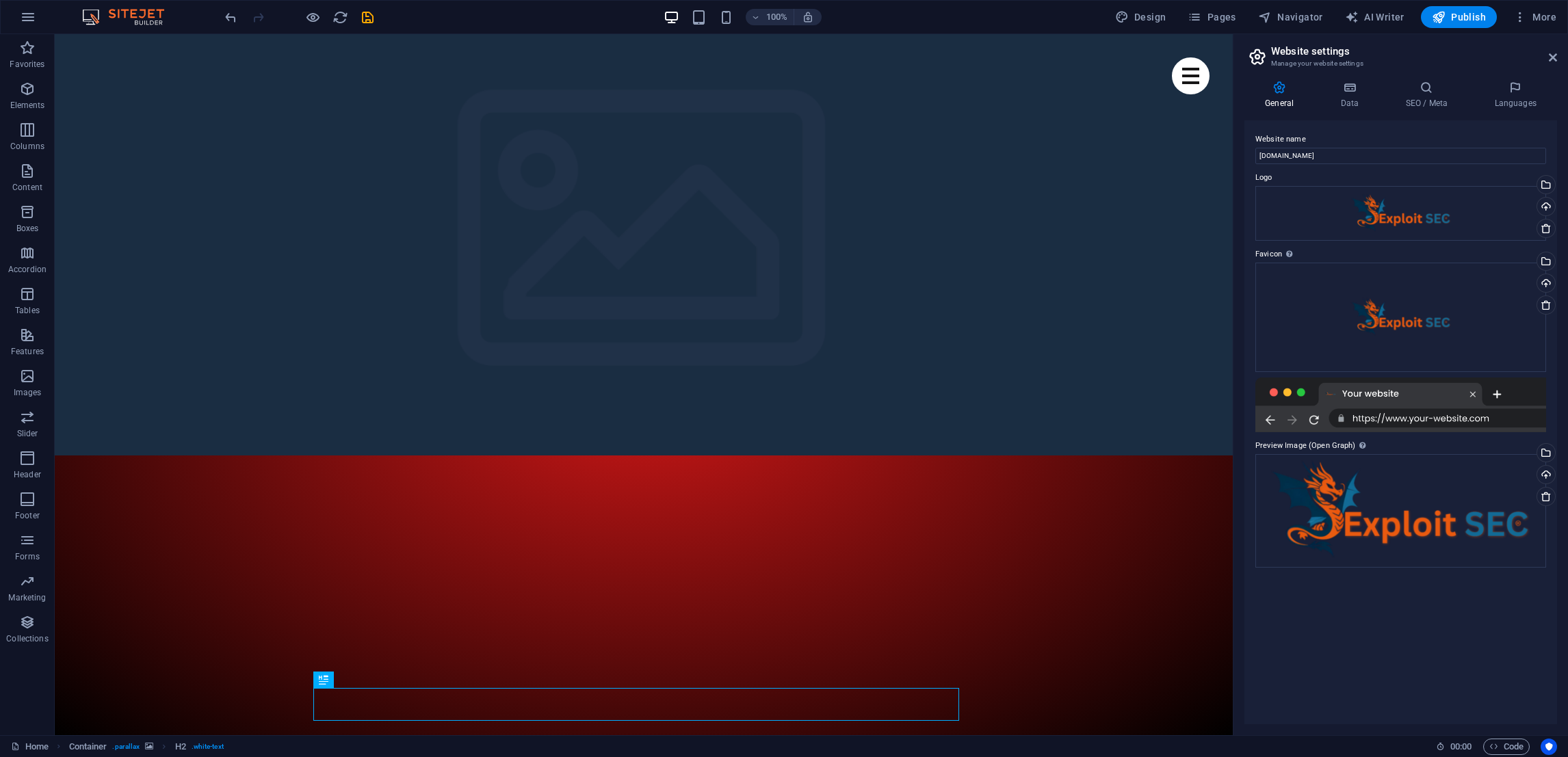
drag, startPoint x: 1302, startPoint y: 49, endPoint x: 1547, endPoint y: 53, distance: 245.0
click at [1547, 53] on h2 "Website settings" at bounding box center [1414, 51] width 286 height 12
click at [1553, 59] on icon at bounding box center [1553, 57] width 8 height 11
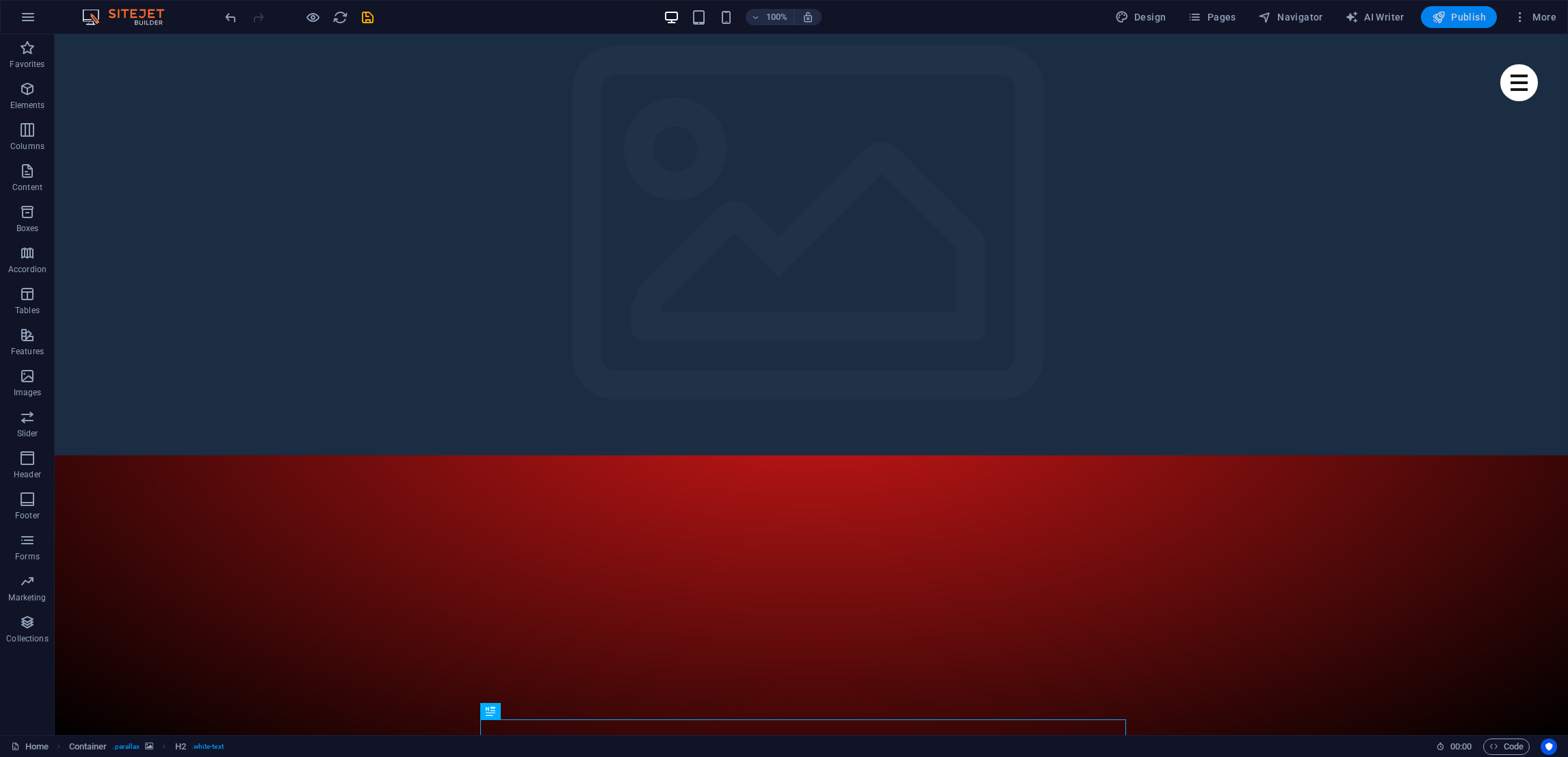
click at [1446, 16] on icon "button" at bounding box center [1439, 17] width 14 height 14
